Goal: Information Seeking & Learning: Find specific fact

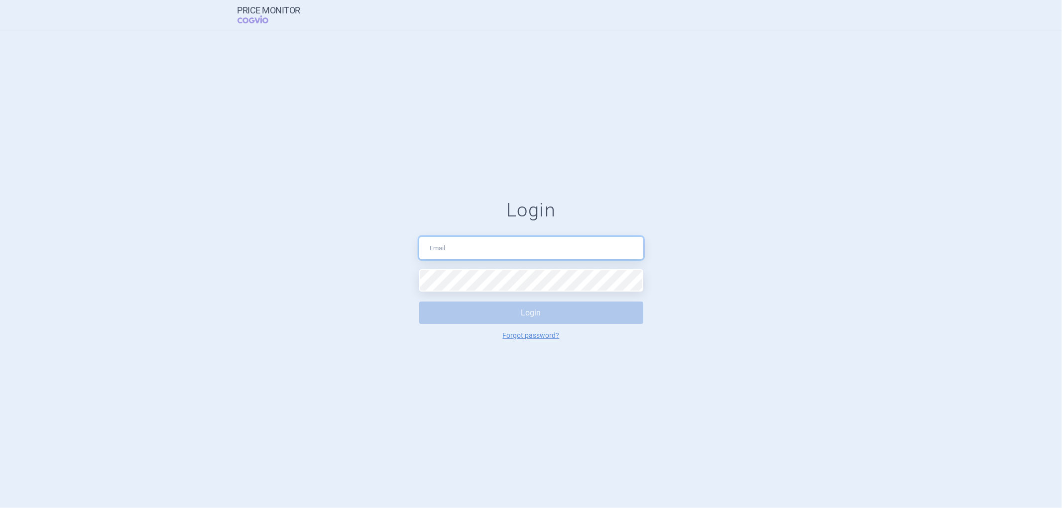
type input "[PERSON_NAME][EMAIL_ADDRESS][PERSON_NAME][DOMAIN_NAME]"
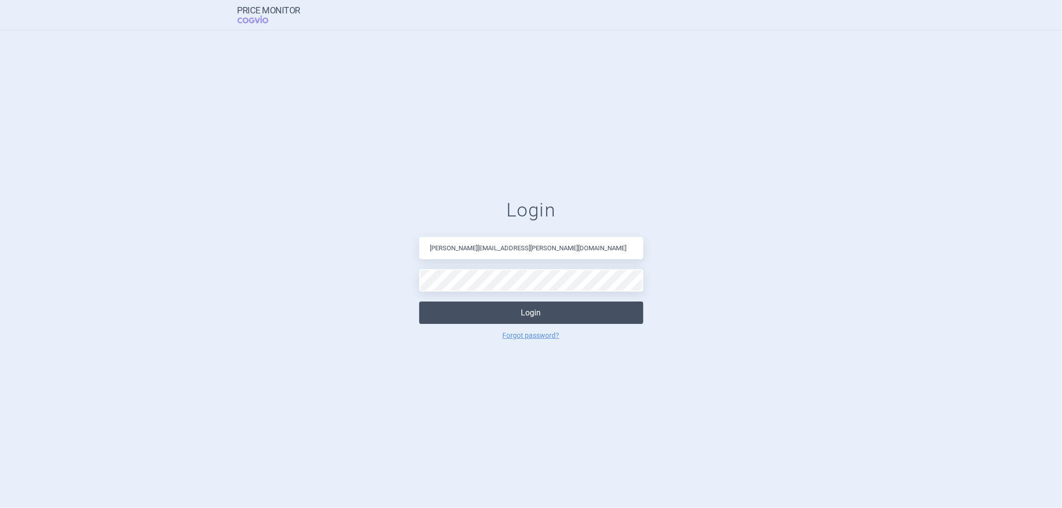
click at [467, 319] on button "Login" at bounding box center [531, 313] width 224 height 22
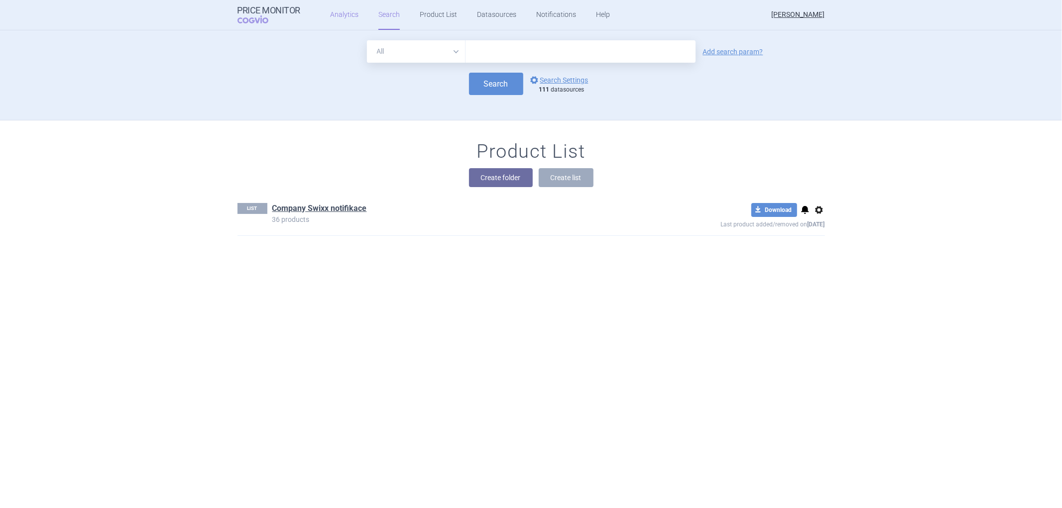
click at [333, 11] on link "Analytics" at bounding box center [344, 15] width 28 height 30
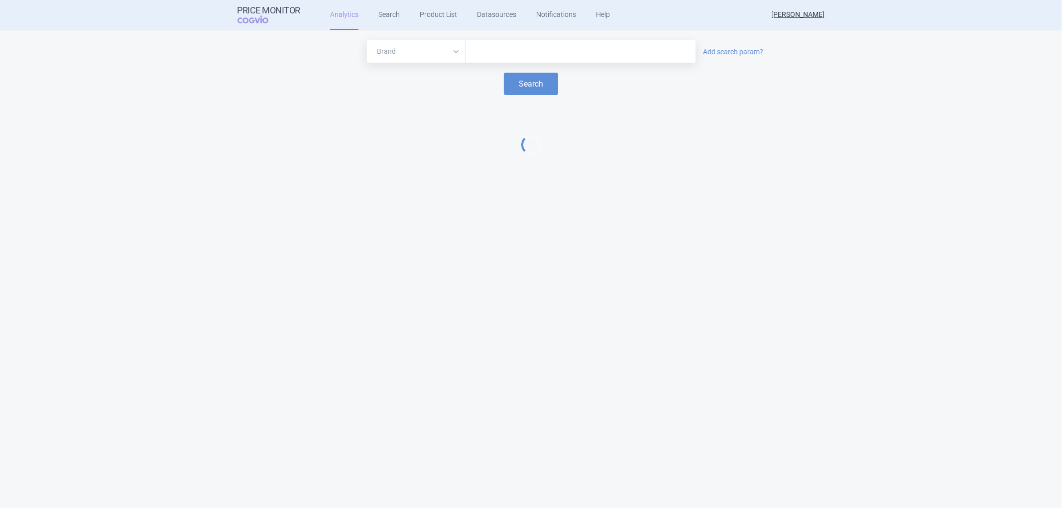
click at [480, 47] on input "text" at bounding box center [581, 51] width 220 height 13
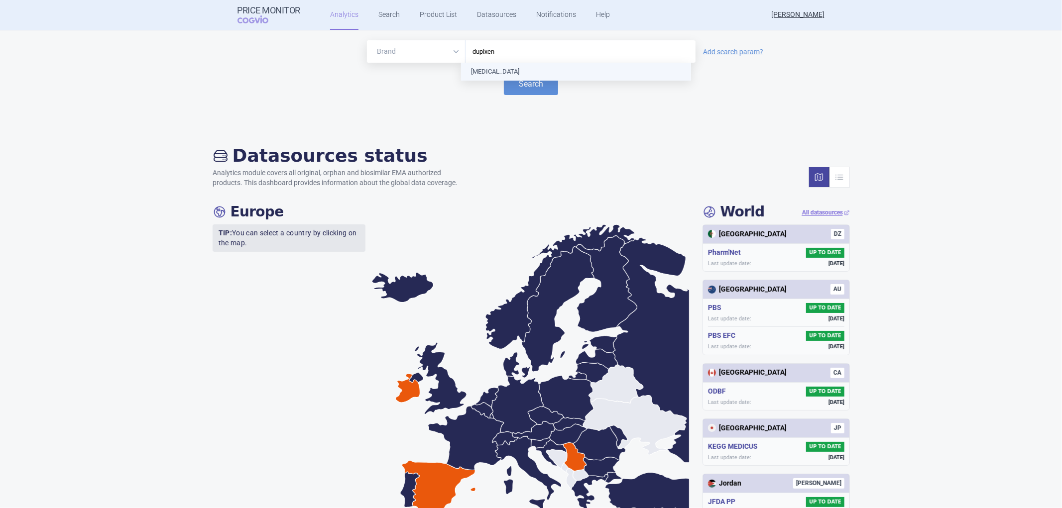
type input "[MEDICAL_DATA]"
click at [518, 82] on button "Search" at bounding box center [531, 84] width 54 height 22
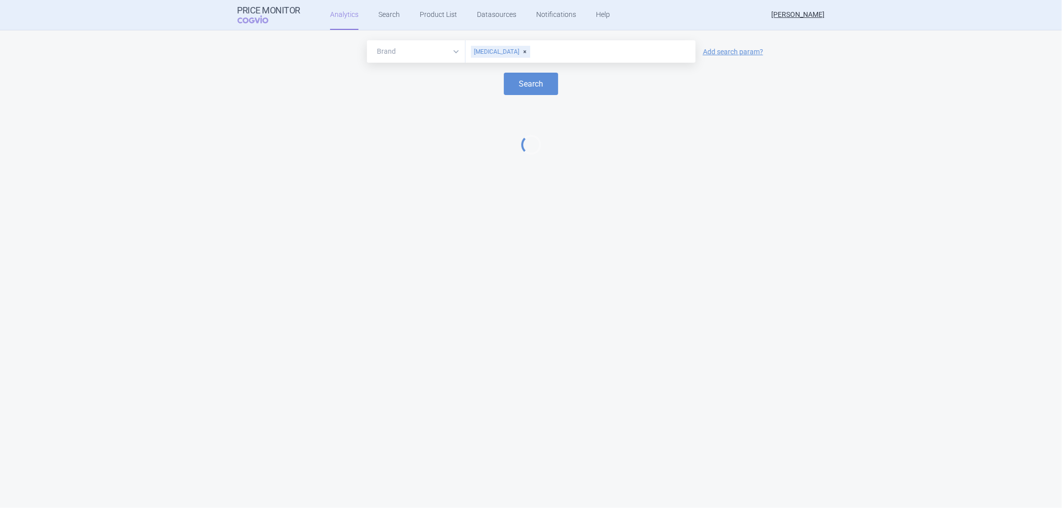
select select "EUR"
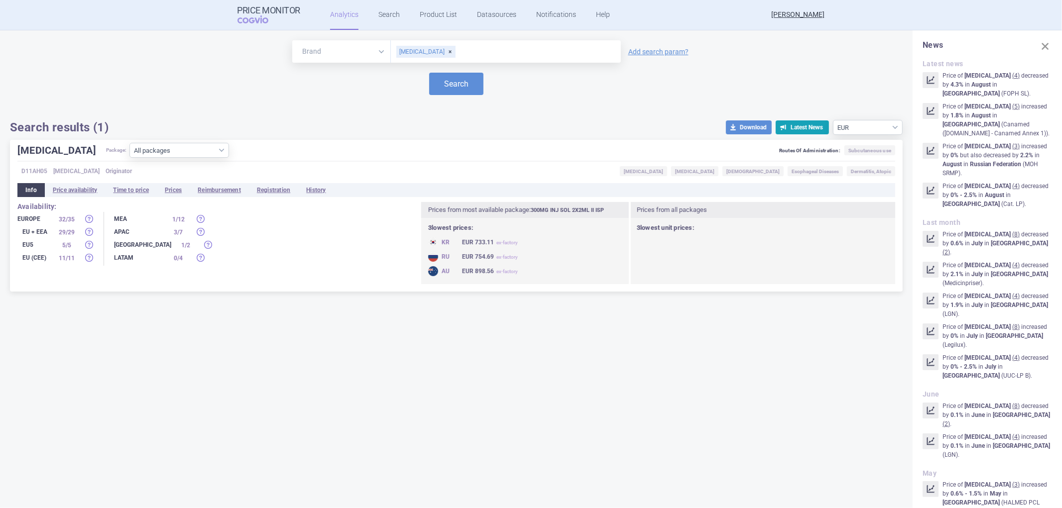
click at [85, 353] on div "Brand ATC/Active substance Therapeutic area [MEDICAL_DATA] Add search param? Se…" at bounding box center [456, 269] width 913 height 478
click at [180, 190] on li "Prices" at bounding box center [173, 190] width 33 height 14
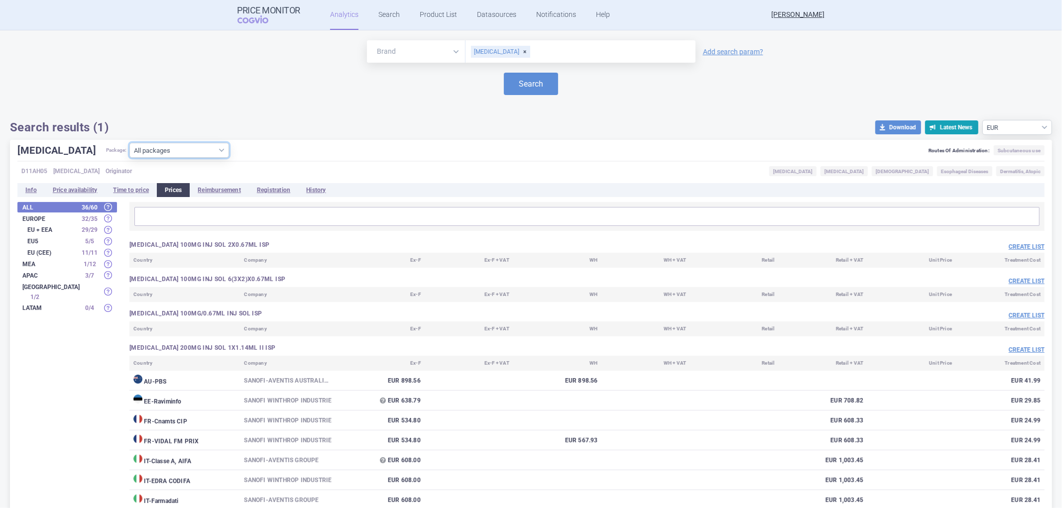
click at [198, 151] on select "All packages 100MG INJ SOL 2X0.67ML ISP ( 0 ) 100MG INJ SOL 6(3X2)X0.67ML ISP (…" at bounding box center [179, 150] width 100 height 15
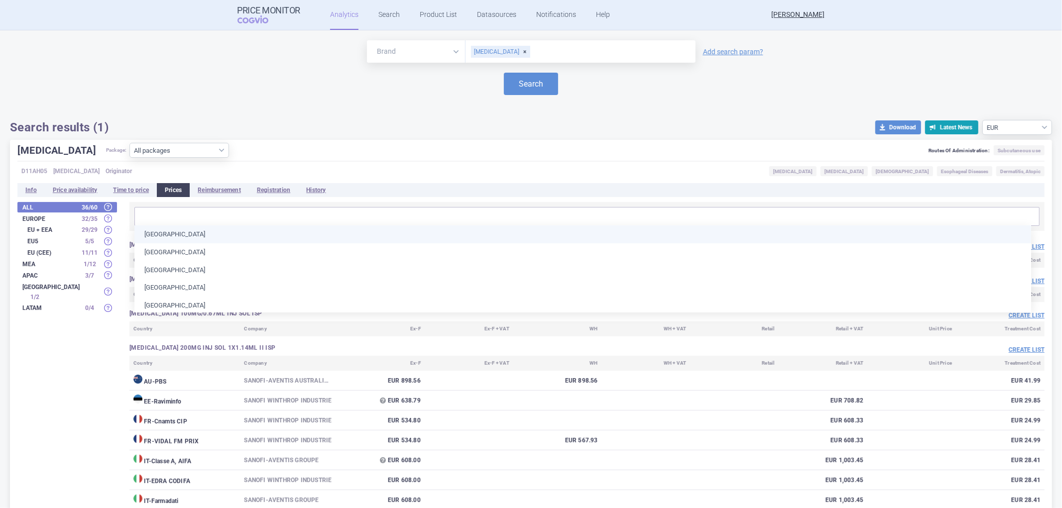
click at [166, 213] on input "text" at bounding box center [586, 216] width 899 height 13
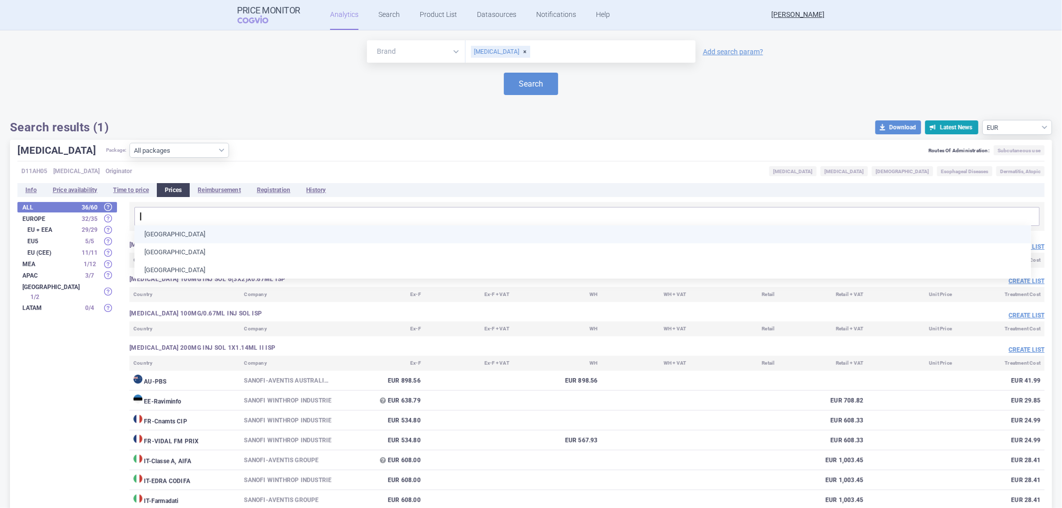
type input "li"
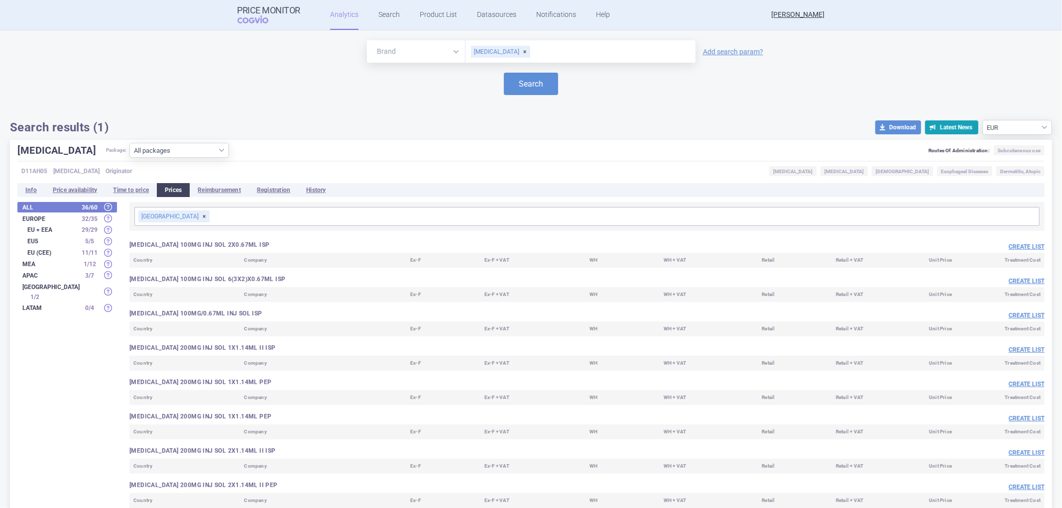
click at [172, 215] on div "[GEOGRAPHIC_DATA]" at bounding box center [173, 217] width 71 height 12
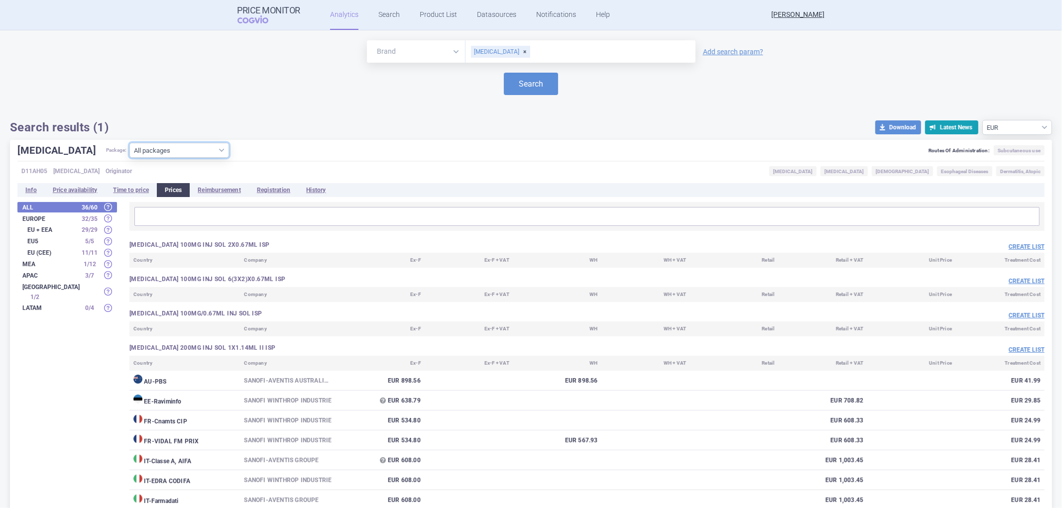
click at [176, 147] on select "All packages 100MG INJ SOL 2X0.67ML ISP ( 0 ) 100MG INJ SOL 6(3X2)X0.67ML ISP (…" at bounding box center [179, 150] width 100 height 15
select select "3e7cbc25-4d87-4ca9-b3b7-ed1fef14186f"
click at [129, 158] on select "All packages 100MG INJ SOL 2X0.67ML ISP ( 0 ) 100MG INJ SOL 6(3X2)X0.67ML ISP (…" at bounding box center [179, 150] width 100 height 15
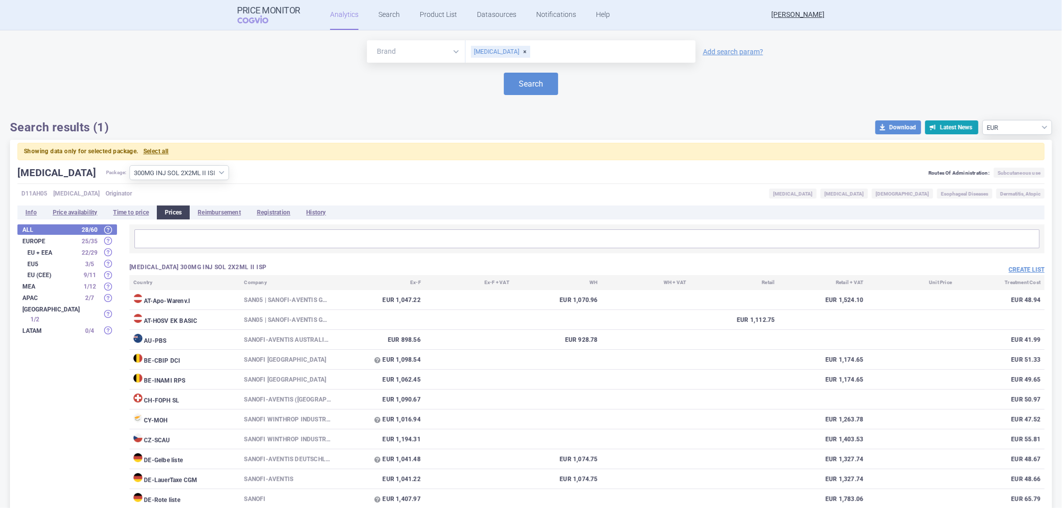
click at [31, 241] on strong "Europe" at bounding box center [49, 241] width 55 height 6
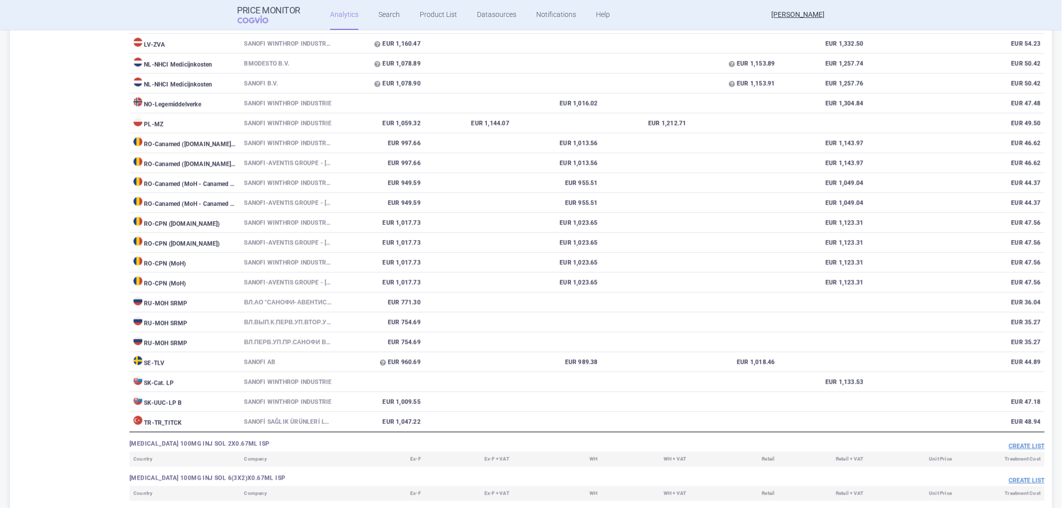
scroll to position [829, 0]
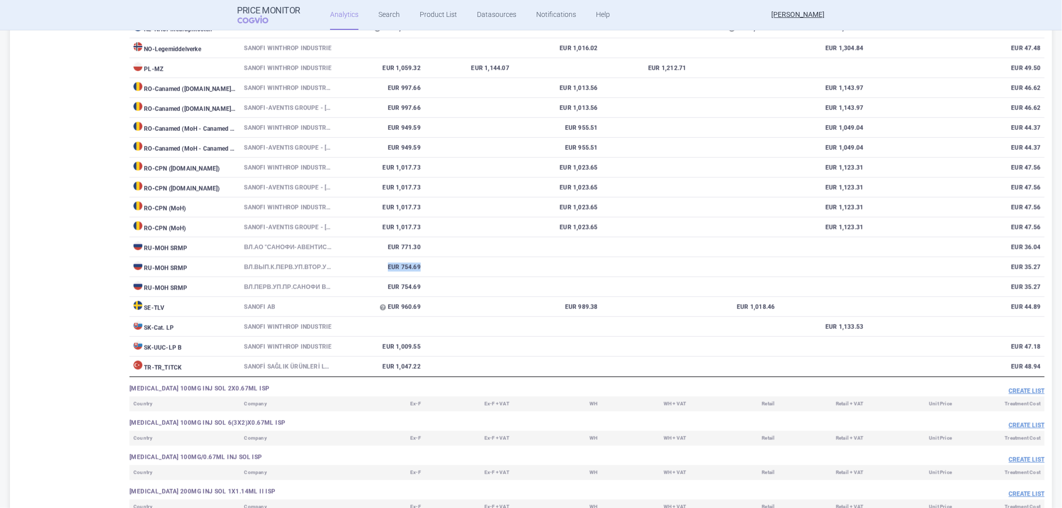
drag, startPoint x: 386, startPoint y: 284, endPoint x: 445, endPoint y: 287, distance: 58.3
click at [445, 277] on tr "RU - MOH SRMP Вл.Вып.к.Перв.Уп.Втор.Уп.Пр.Санофи Винтроп Индустрия, [GEOGRAPHIC…" at bounding box center [586, 267] width 915 height 20
click at [445, 277] on td at bounding box center [469, 267] width 89 height 20
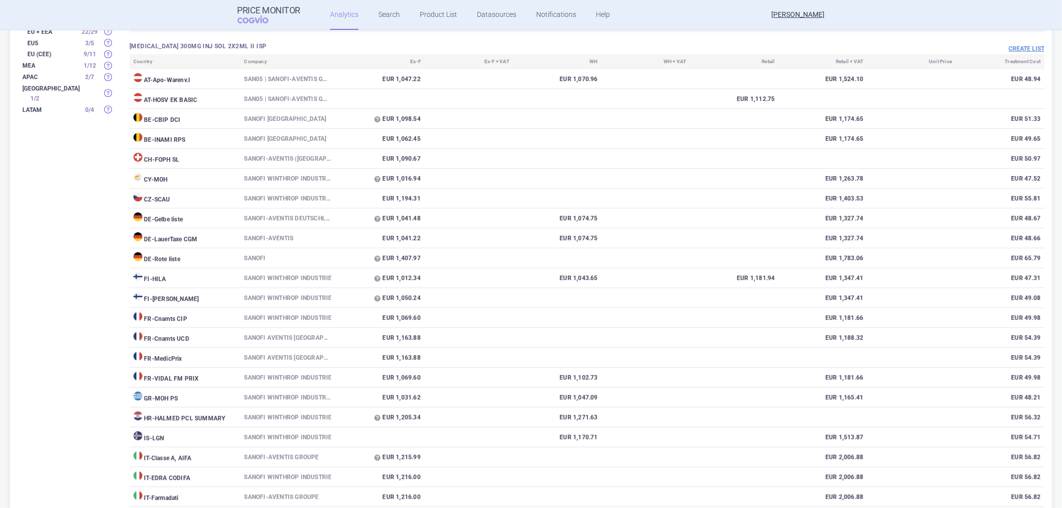
scroll to position [0, 0]
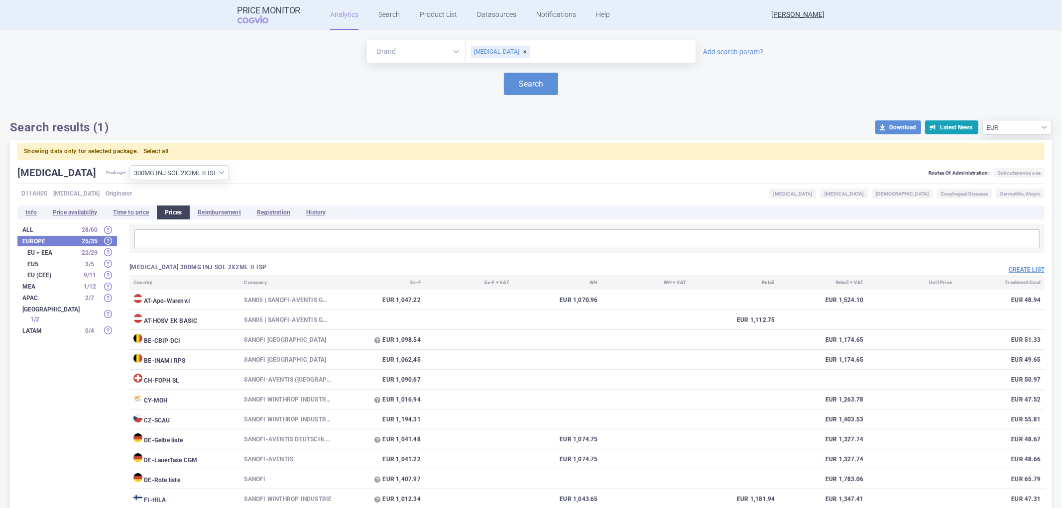
click at [47, 250] on strong "EU + EEA" at bounding box center [52, 253] width 50 height 6
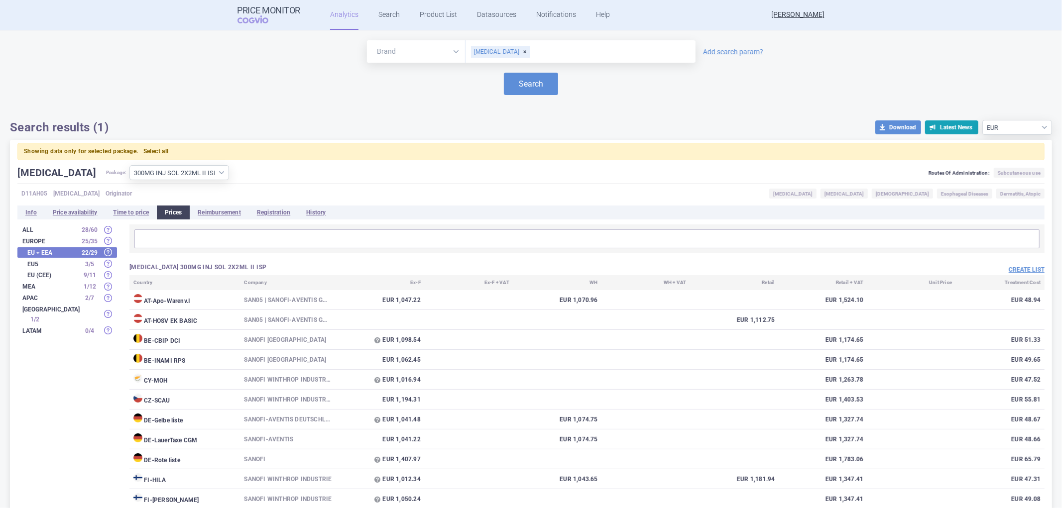
click at [55, 238] on strong "Europe" at bounding box center [49, 241] width 55 height 6
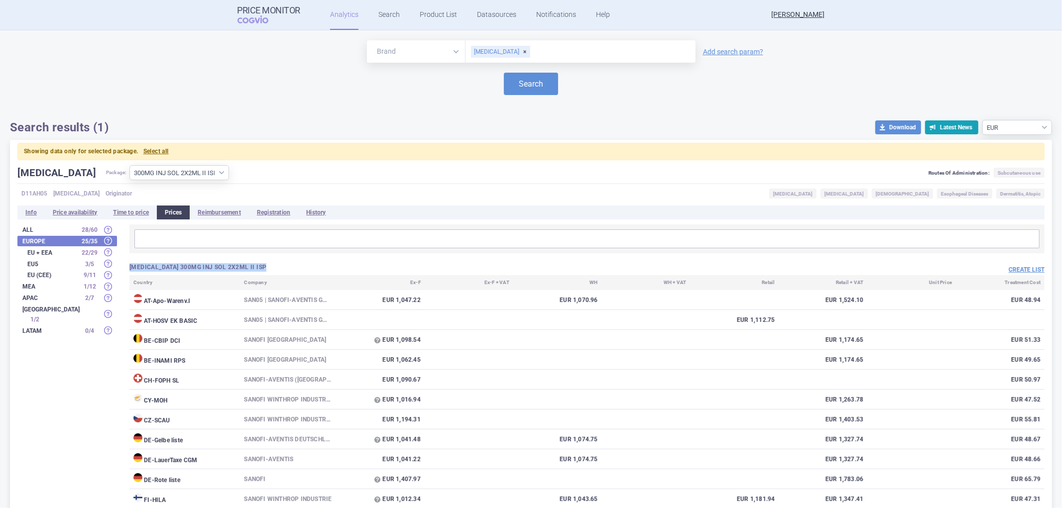
drag, startPoint x: 130, startPoint y: 266, endPoint x: 246, endPoint y: 268, distance: 116.5
click at [246, 268] on h3 "[MEDICAL_DATA] 300MG INJ SOL 2X2ML II ISP" at bounding box center [358, 267] width 458 height 8
copy h3 "[MEDICAL_DATA] 300MG INJ SOL 2X2ML II ISP"
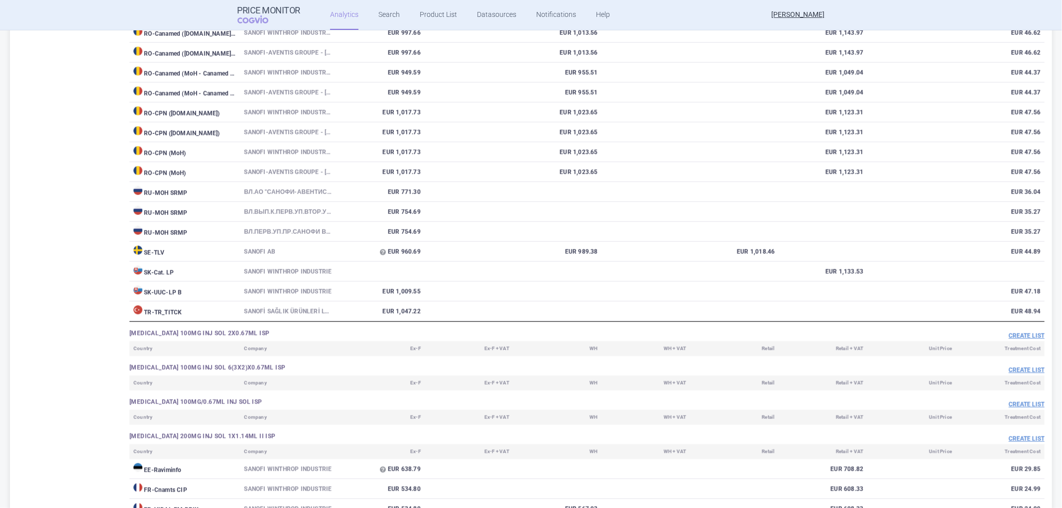
scroll to position [829, 0]
